Goal: Task Accomplishment & Management: Manage account settings

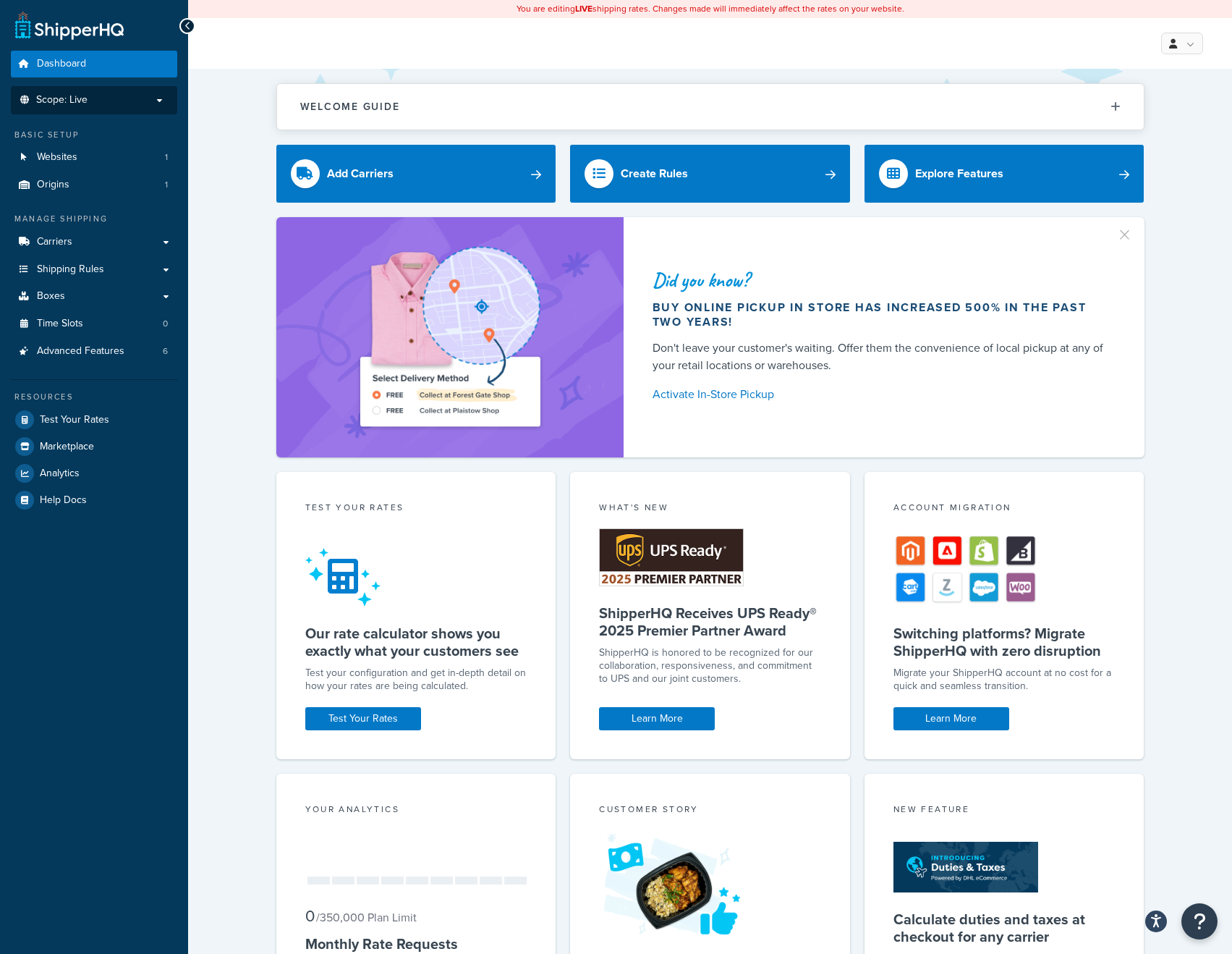
click at [116, 104] on p "Scope: Live" at bounding box center [95, 100] width 154 height 12
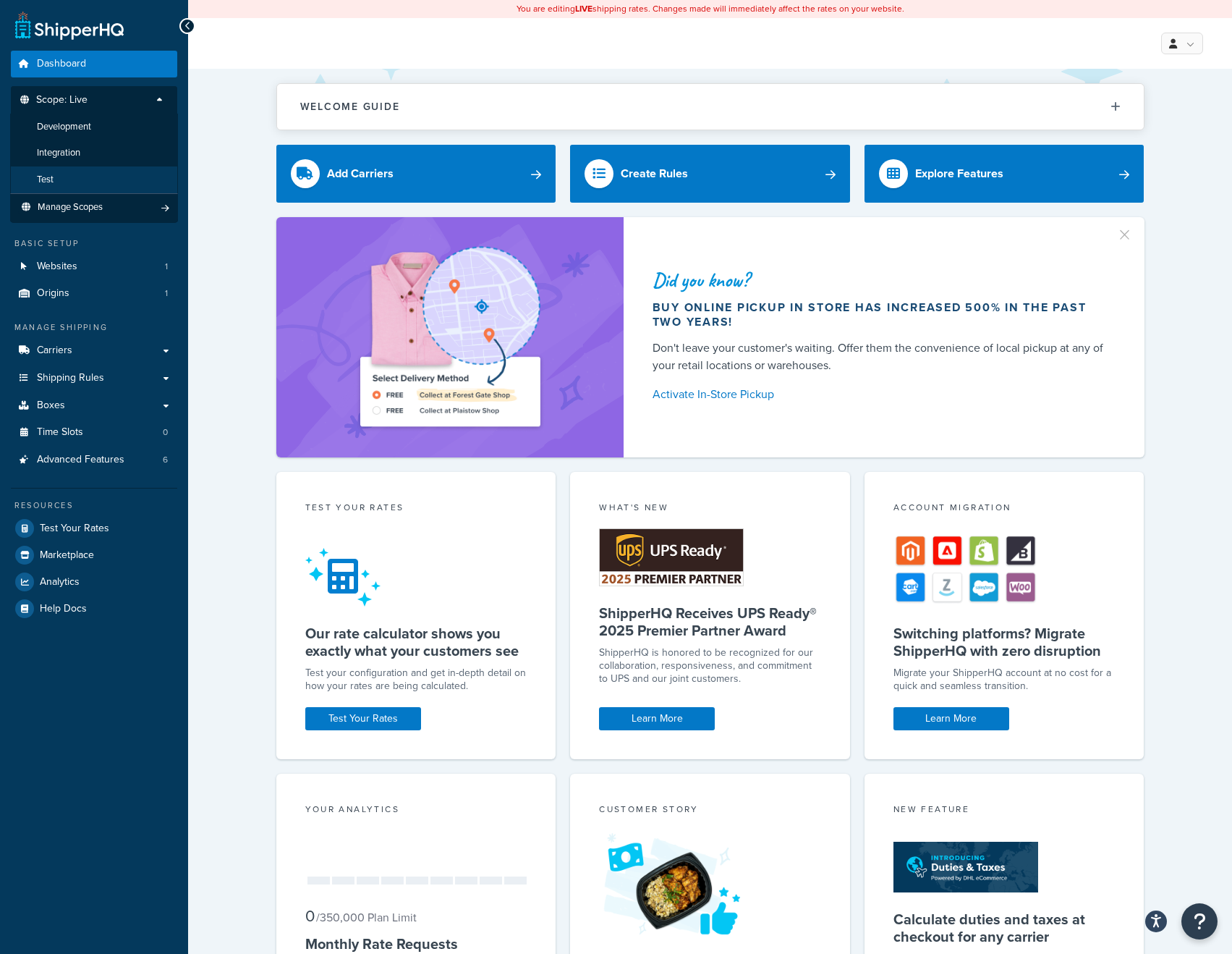
click at [91, 176] on li "Test" at bounding box center [94, 180] width 168 height 27
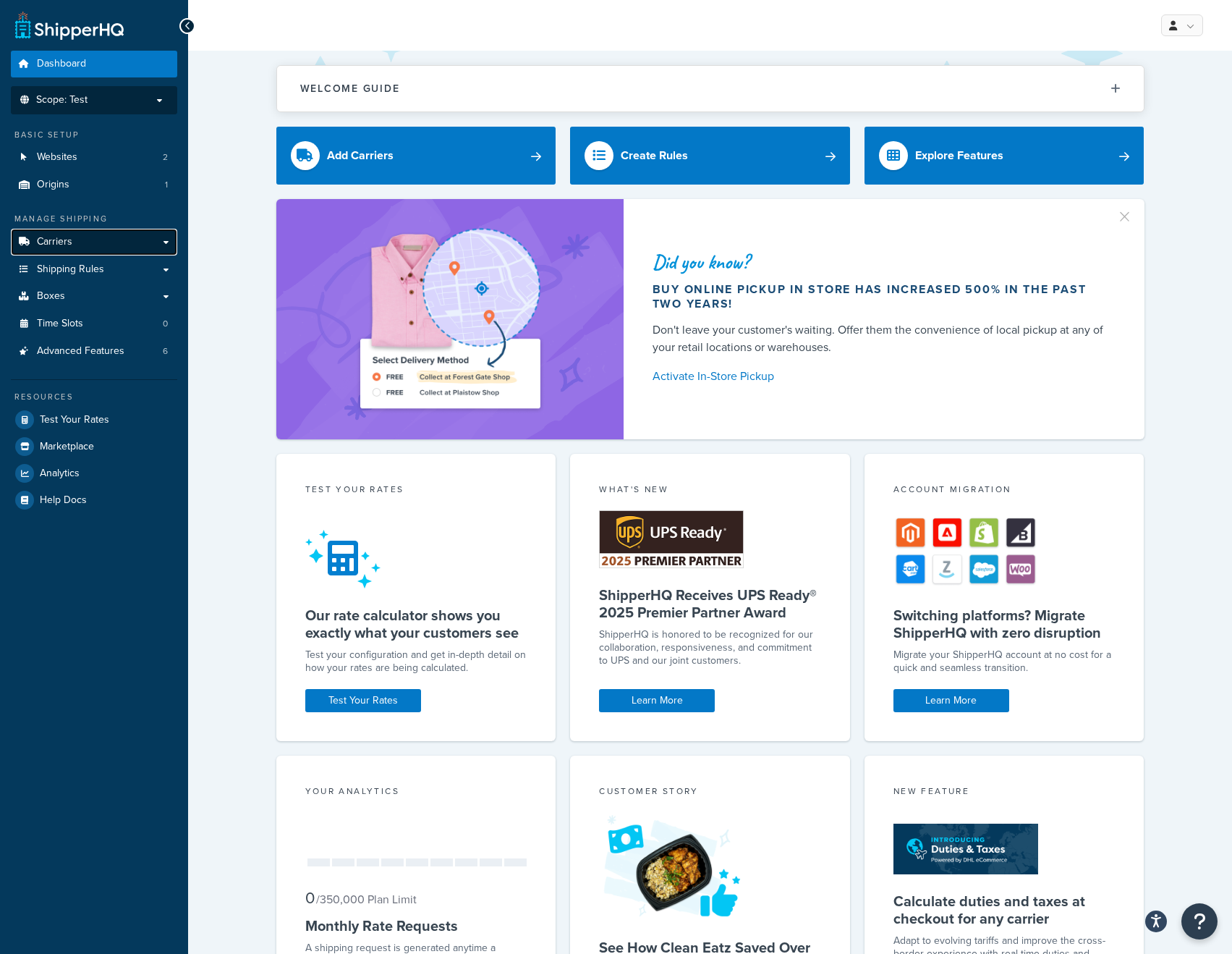
click at [79, 235] on link "Carriers" at bounding box center [94, 242] width 167 height 27
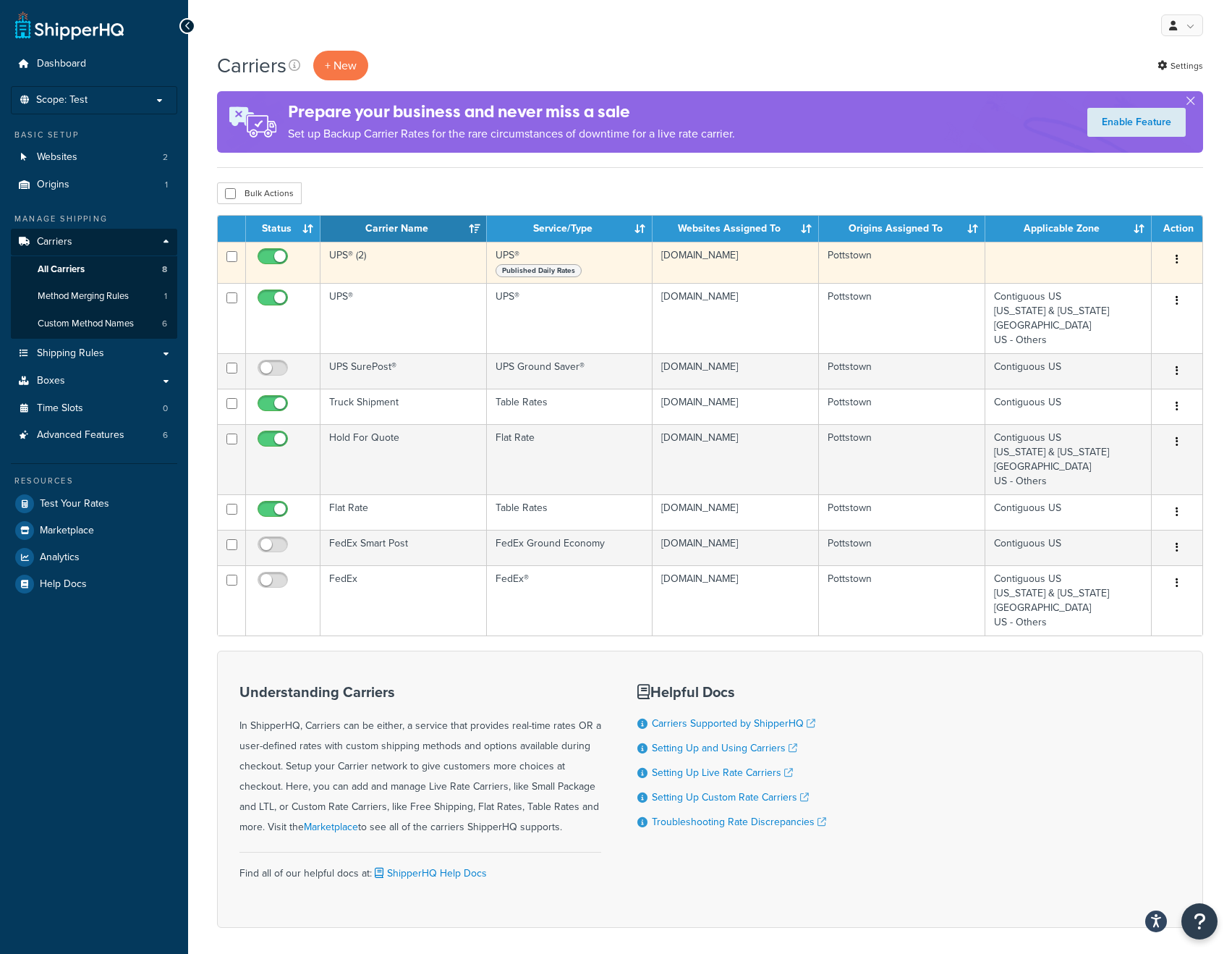
click at [387, 254] on td "UPS® (2)" at bounding box center [403, 262] width 167 height 42
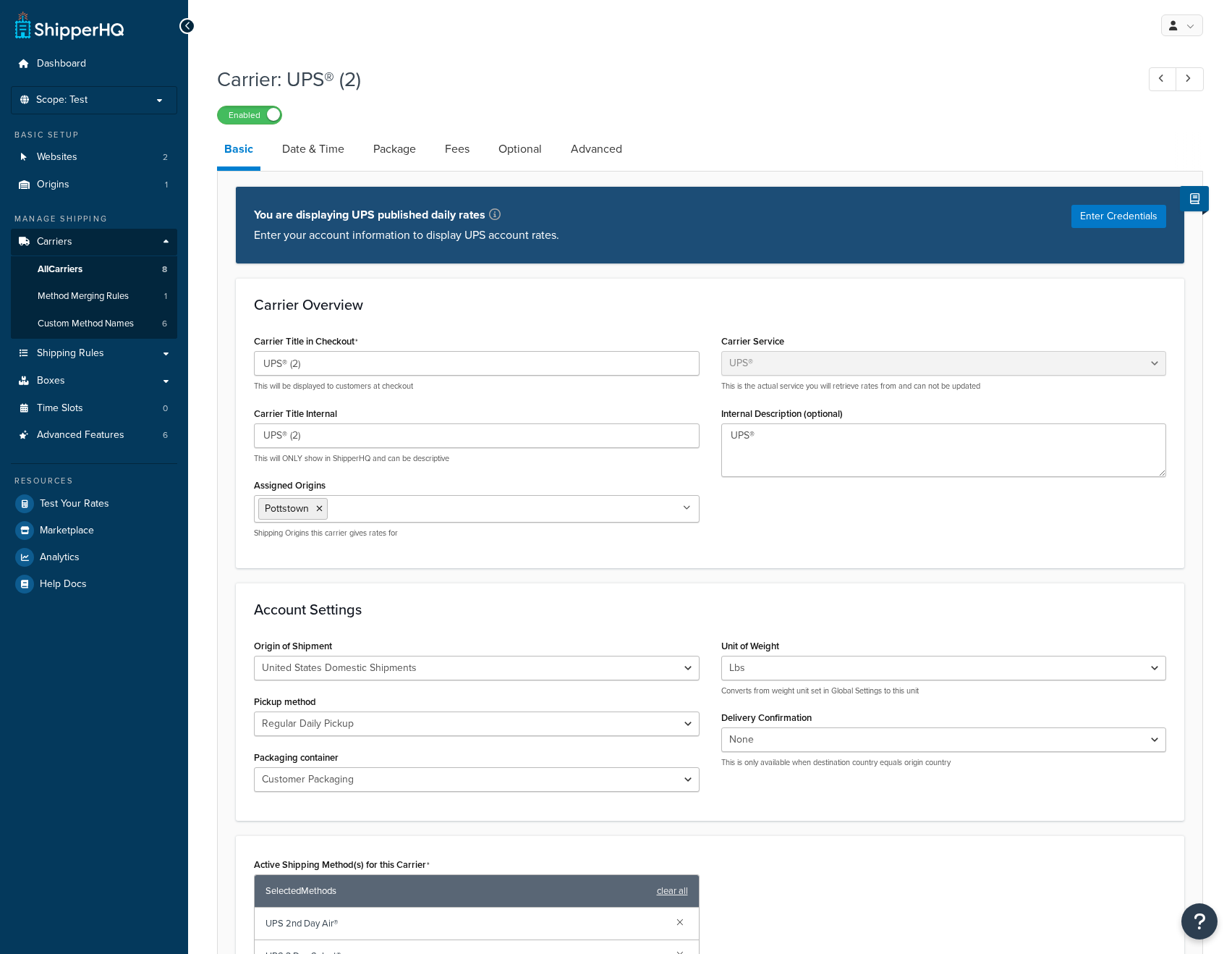
select select "ups"
click at [402, 149] on link "Package" at bounding box center [394, 148] width 57 height 35
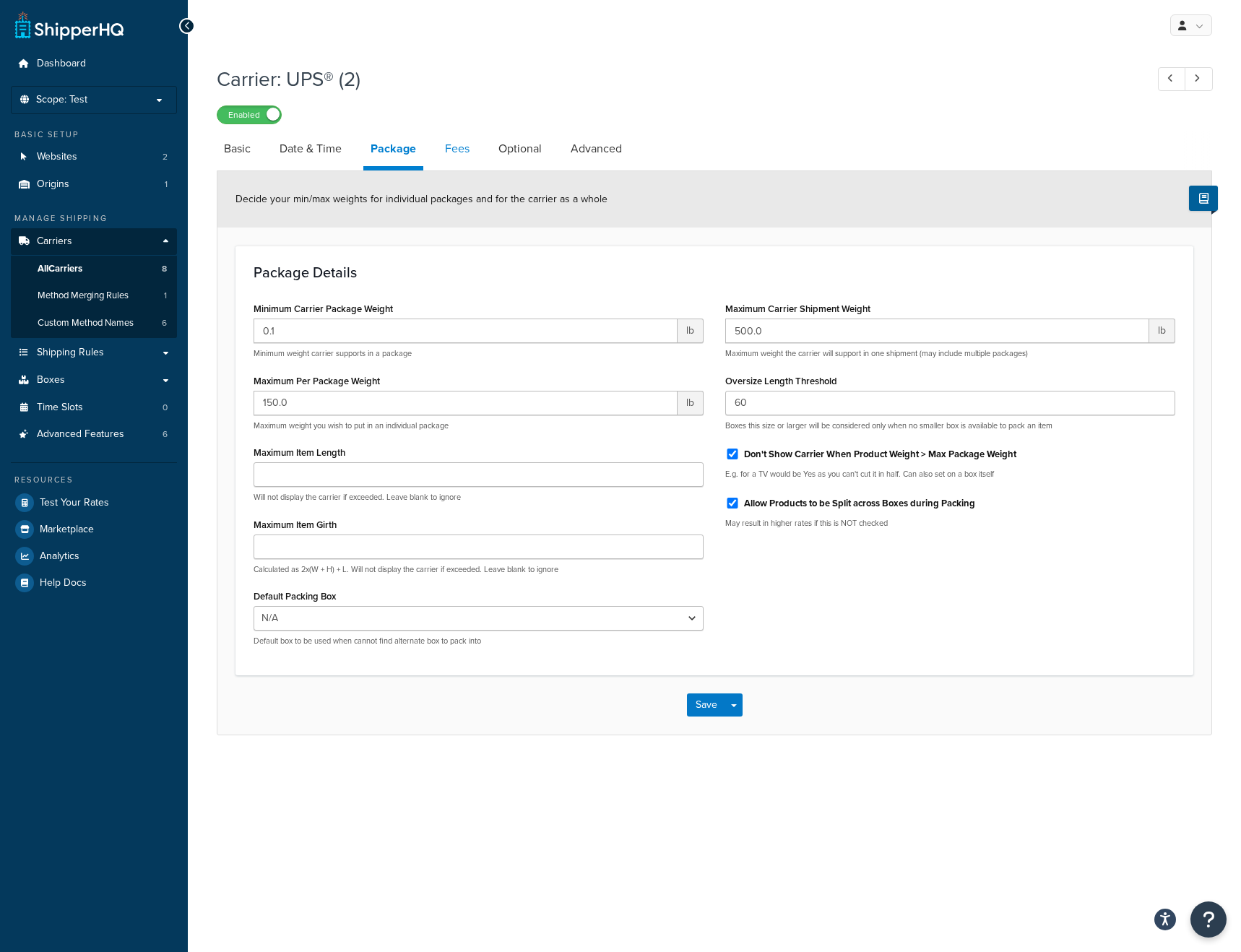
click at [455, 149] on link "Fees" at bounding box center [457, 148] width 39 height 35
select select "ups"
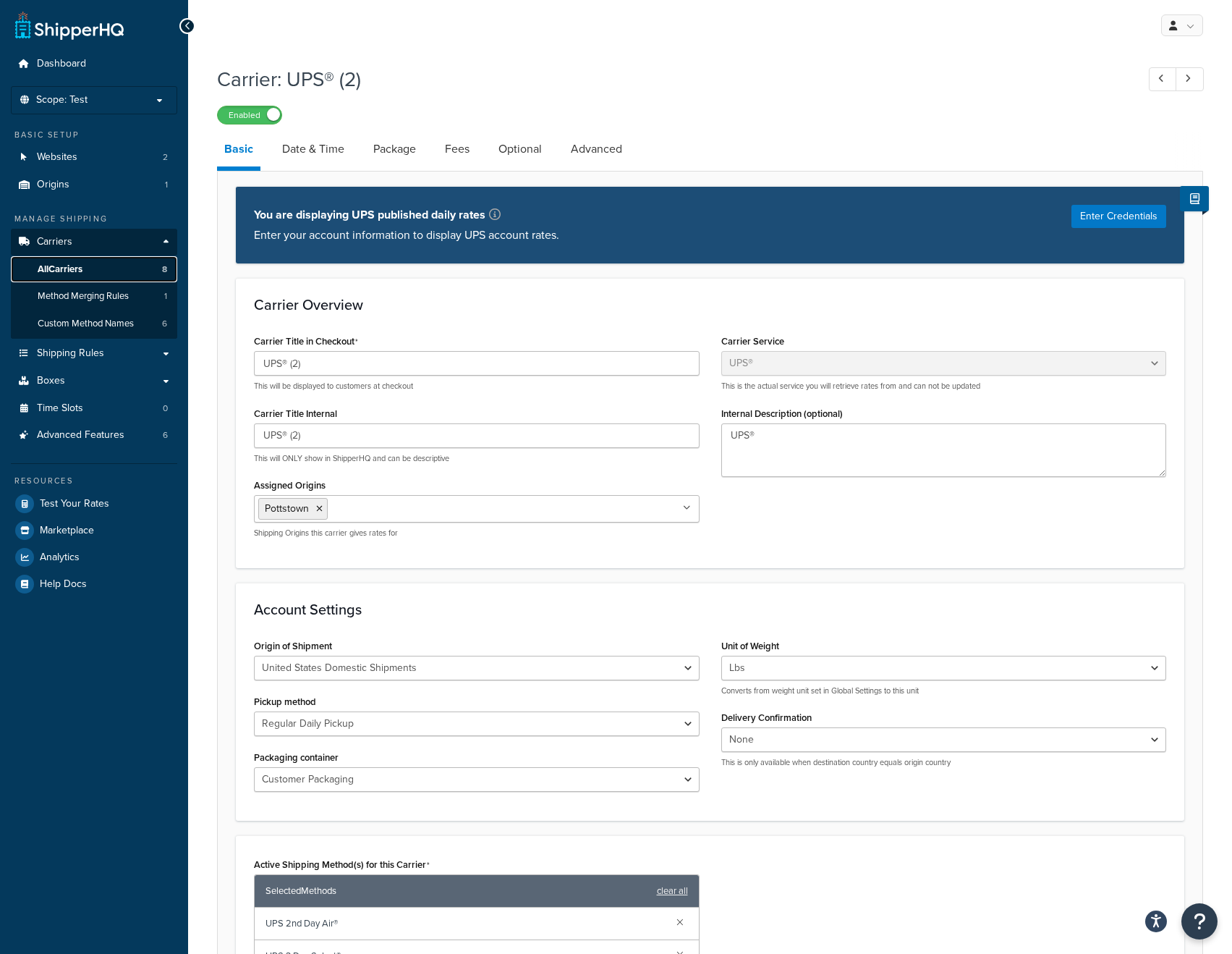
click at [74, 266] on span "All Carriers" at bounding box center [60, 270] width 45 height 12
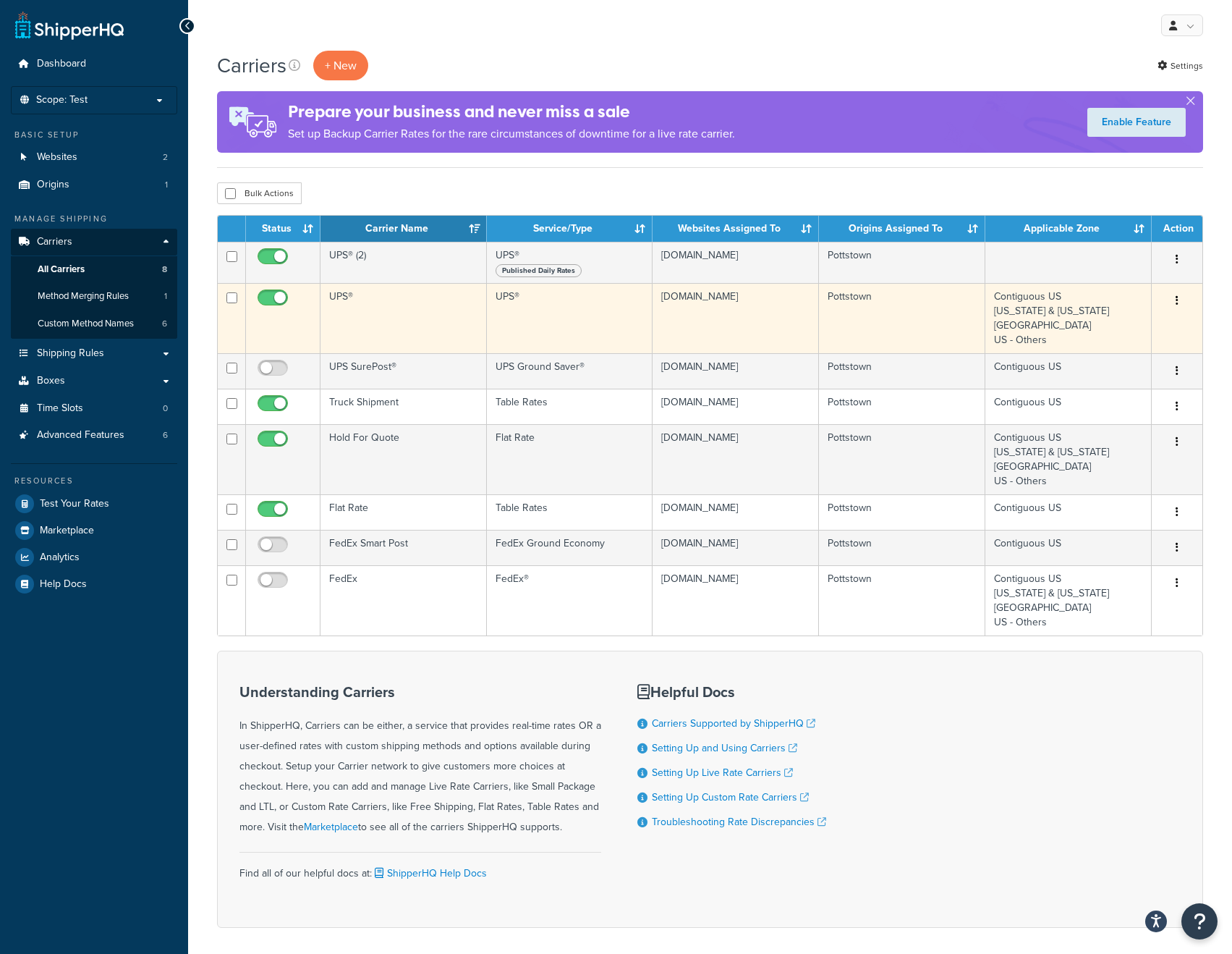
click at [372, 301] on td "UPS®" at bounding box center [403, 317] width 167 height 70
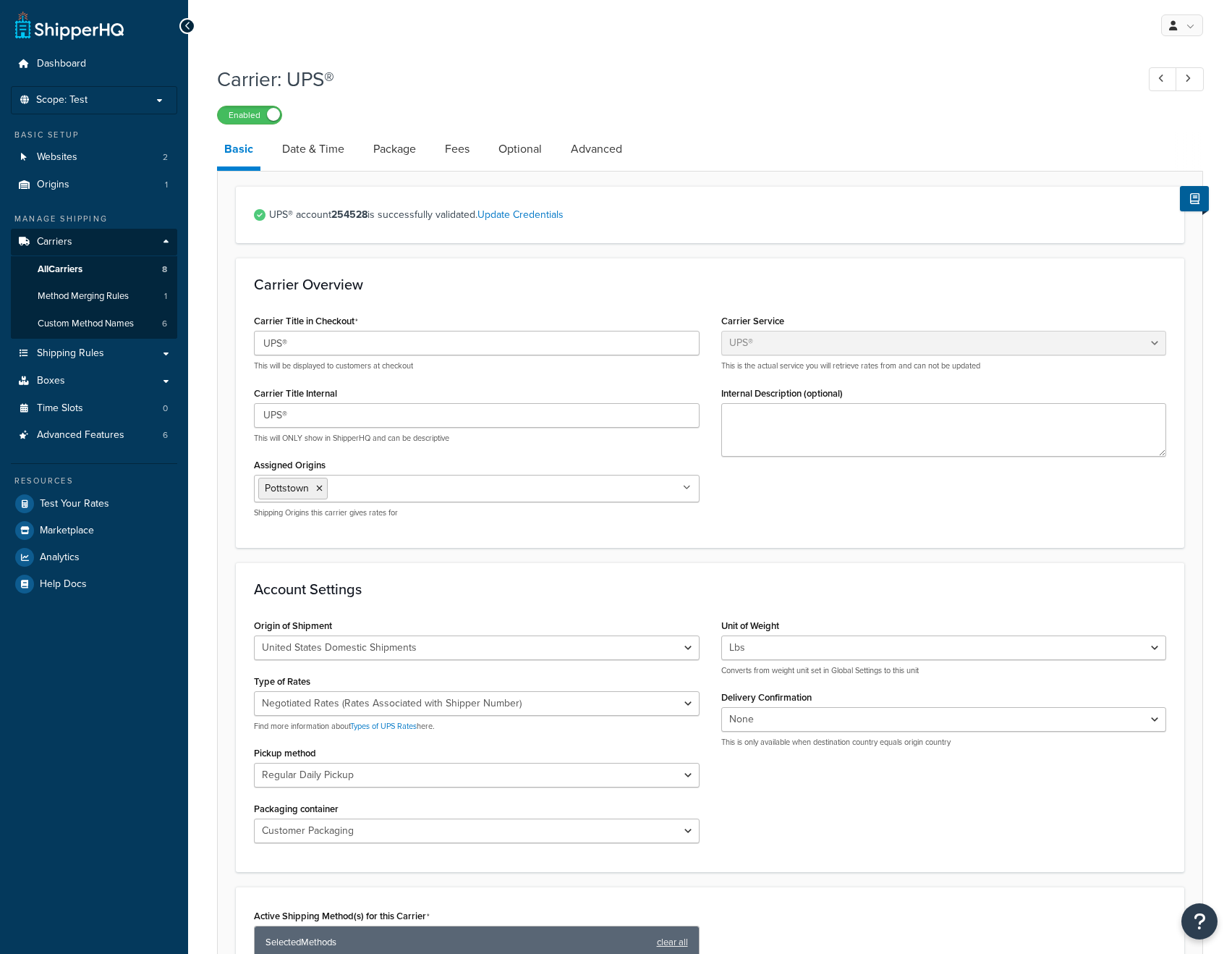
select select "ups"
click at [533, 150] on link "Optional" at bounding box center [520, 148] width 58 height 35
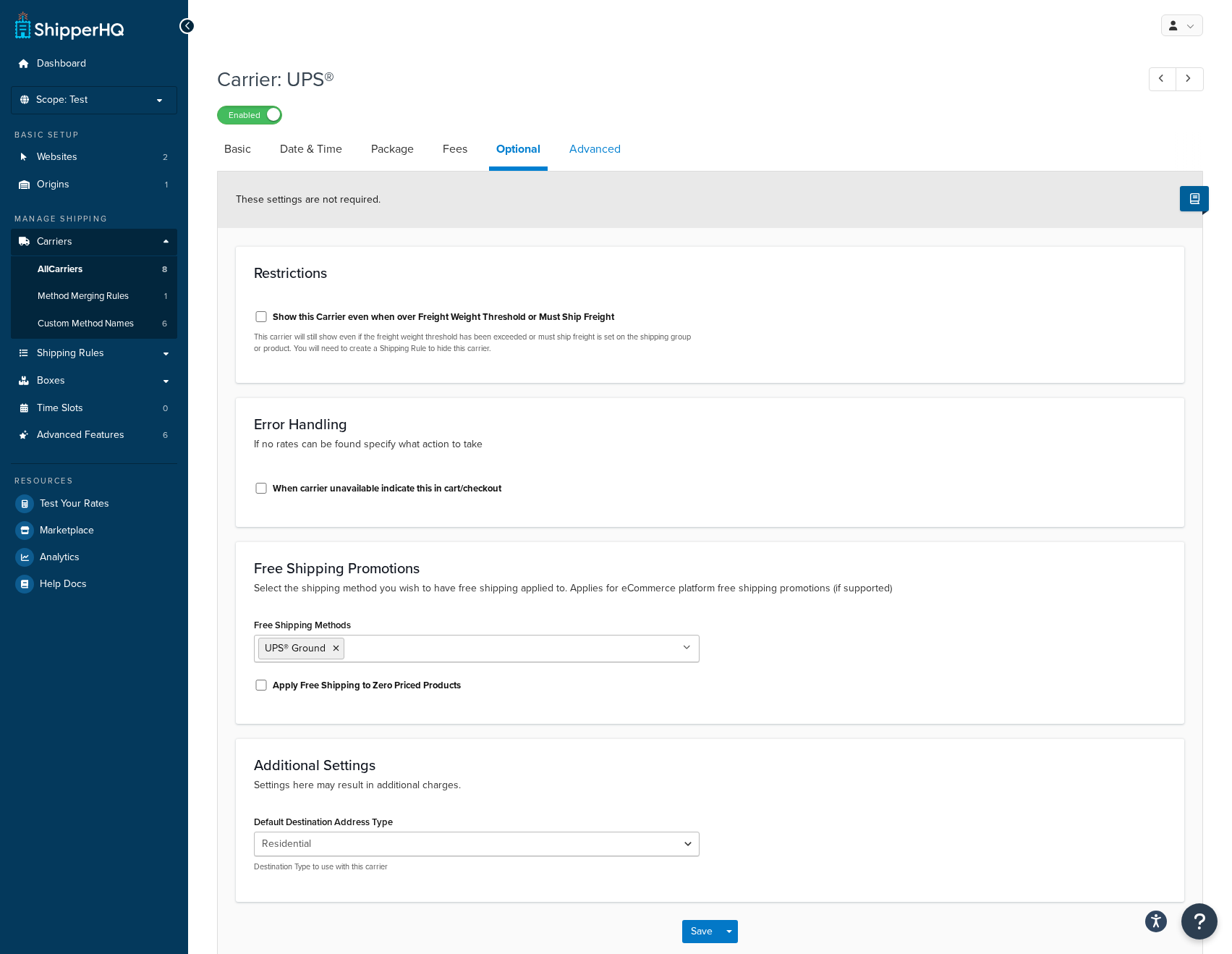
click at [599, 150] on link "Advanced" at bounding box center [596, 148] width 66 height 35
select select "false"
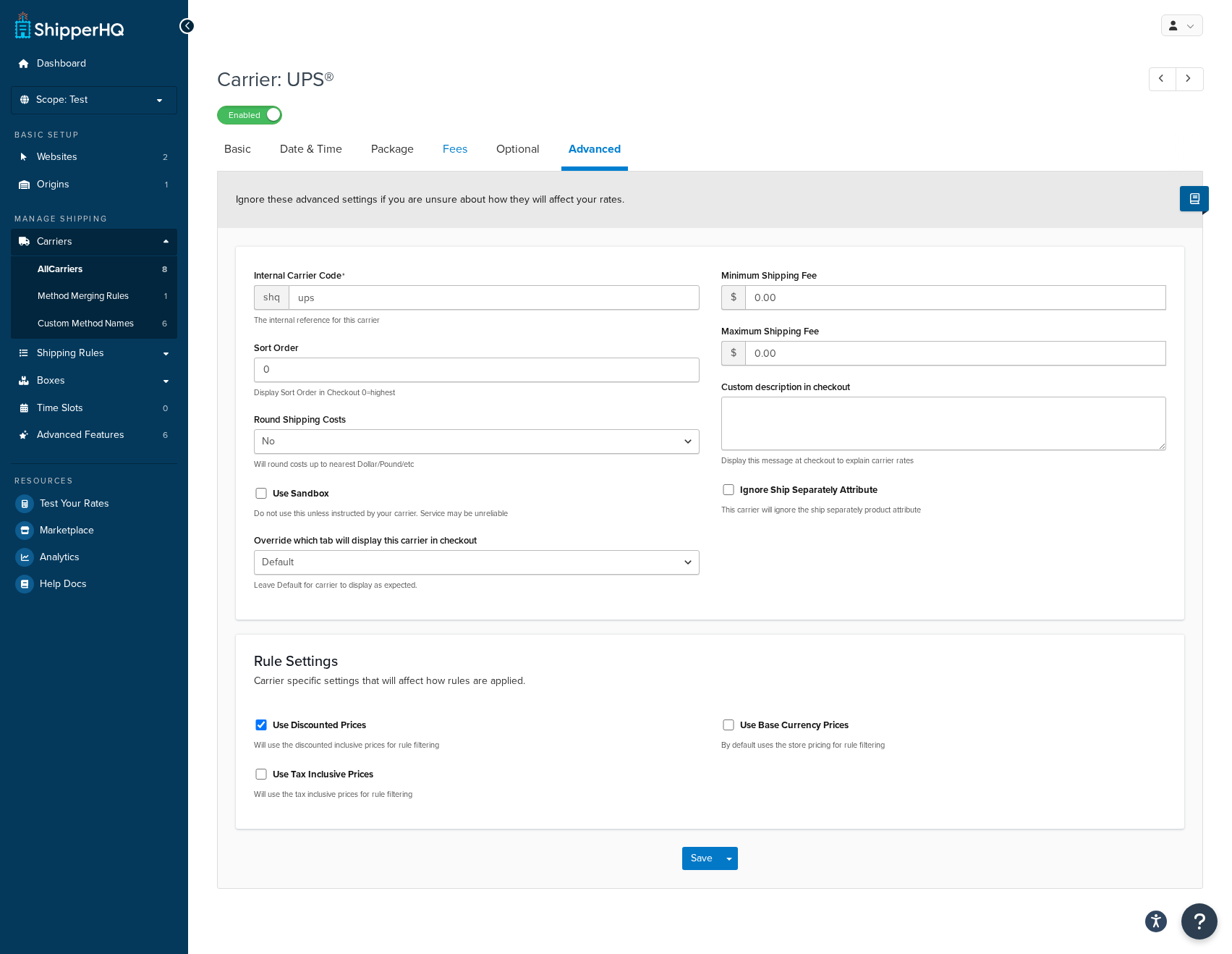
click at [455, 151] on link "Fees" at bounding box center [455, 148] width 39 height 35
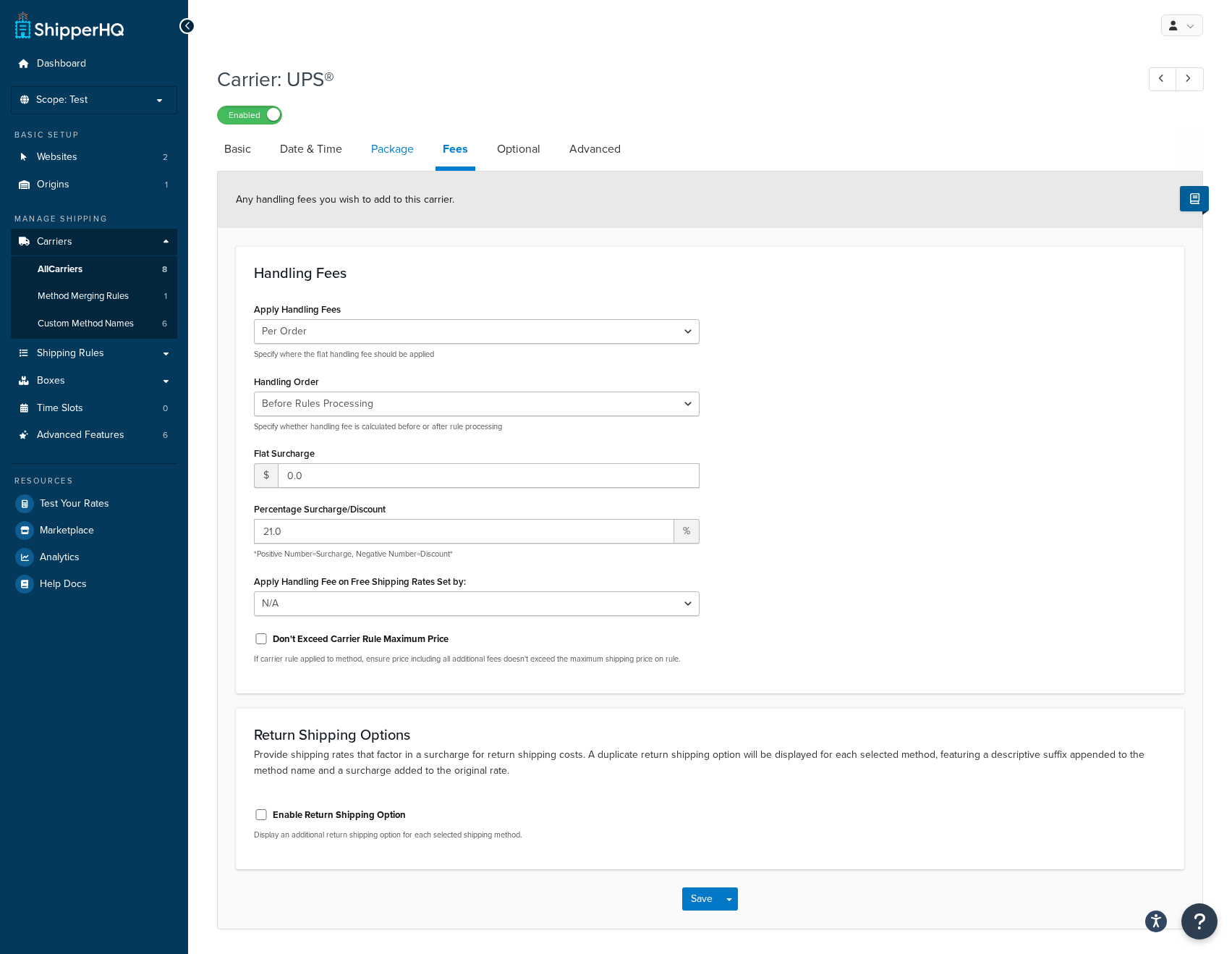
click at [399, 152] on link "Package" at bounding box center [393, 148] width 57 height 35
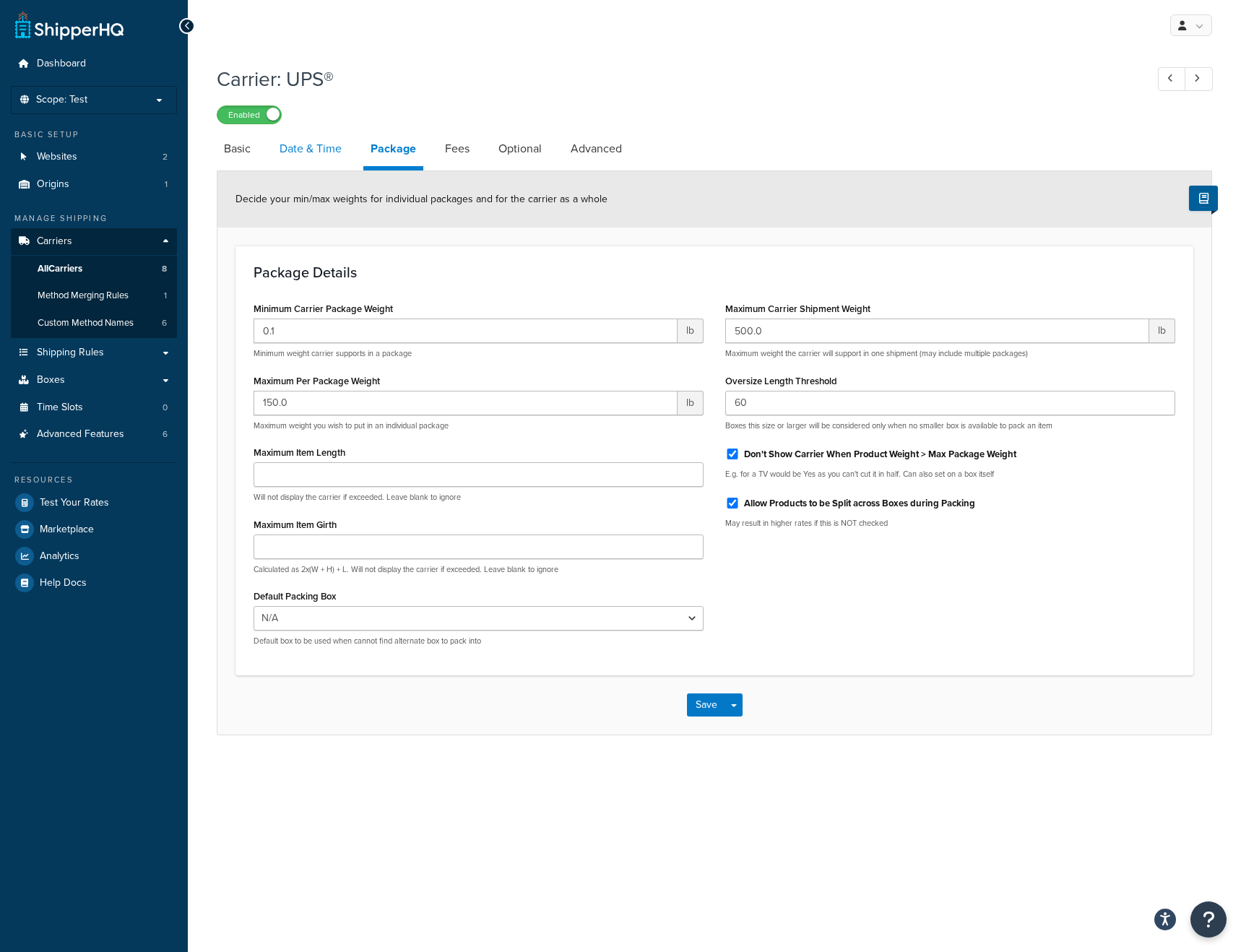
click at [303, 144] on link "Date & Time" at bounding box center [311, 148] width 77 height 35
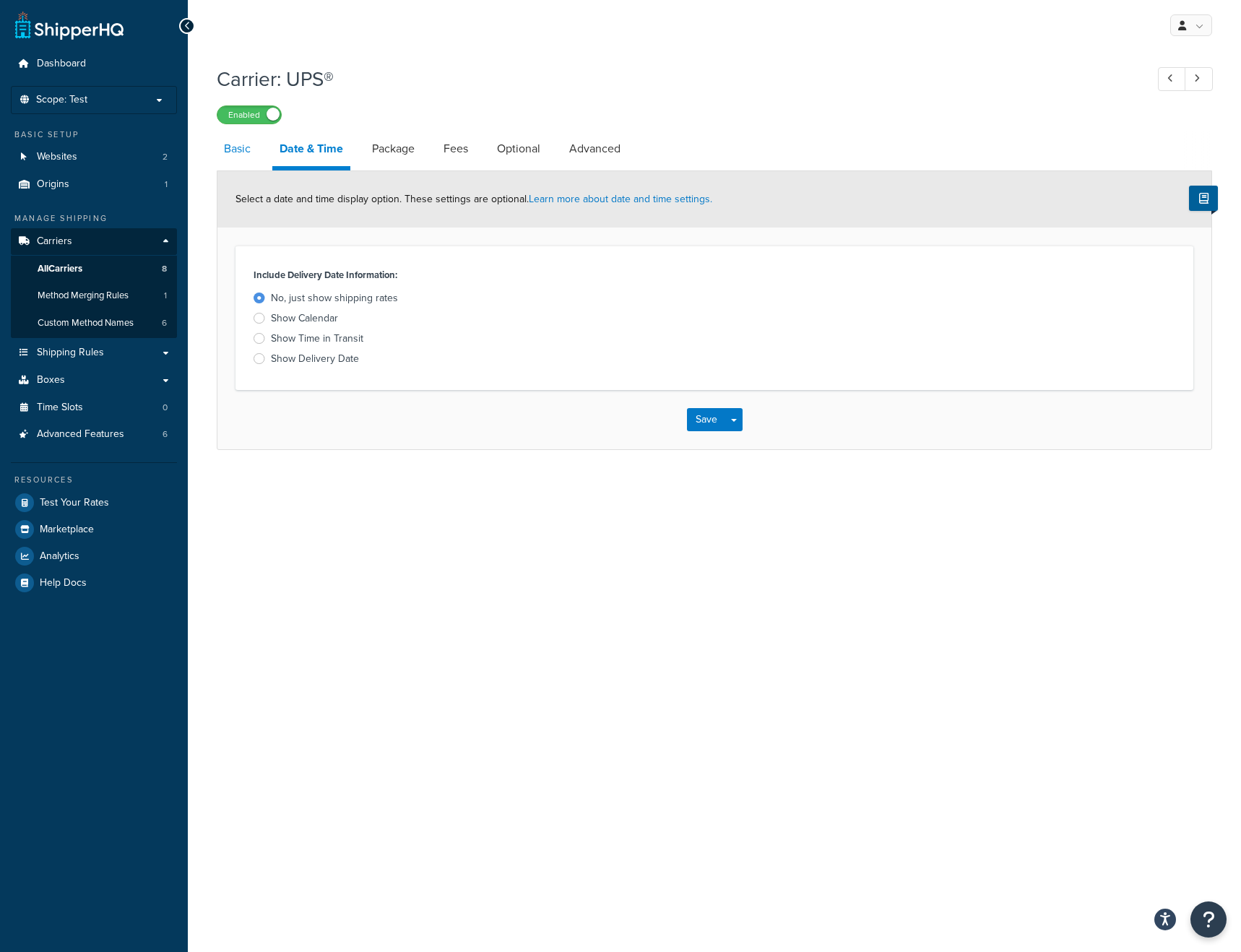
click at [227, 143] on link "Basic" at bounding box center [237, 148] width 41 height 35
select select "ups"
